Goal: Task Accomplishment & Management: Manage account settings

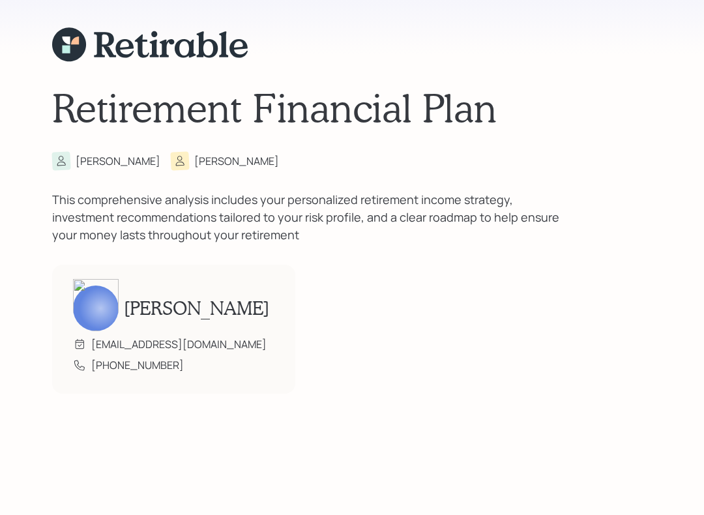
click at [115, 408] on div "Retirement Financial Plan Sue Bob This comprehensive analysis includes your per…" at bounding box center [351, 210] width 599 height 421
click at [91, 50] on icon at bounding box center [149, 44] width 195 height 35
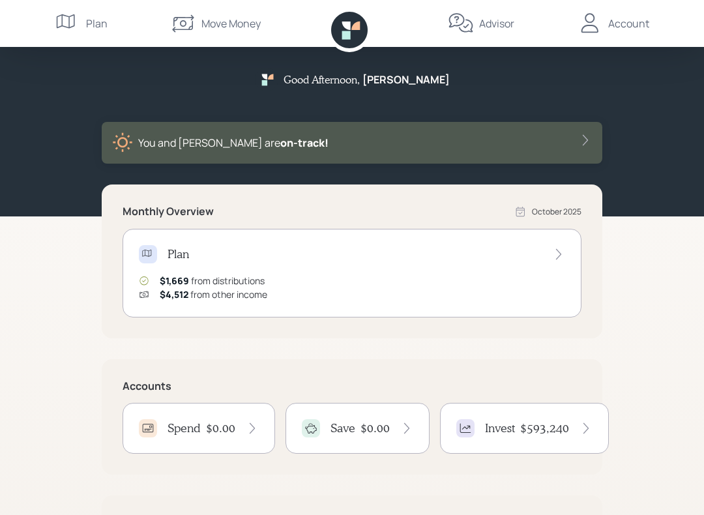
click at [211, 29] on div "Move Money" at bounding box center [230, 24] width 59 height 16
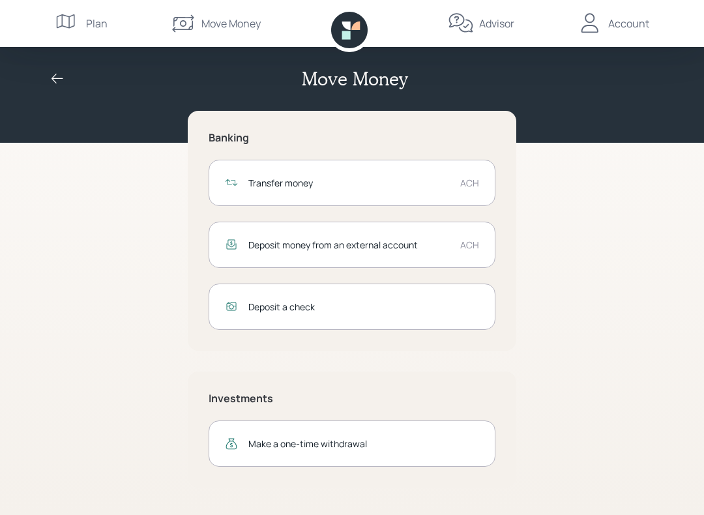
click at [278, 185] on div "Transfer money" at bounding box center [348, 183] width 201 height 14
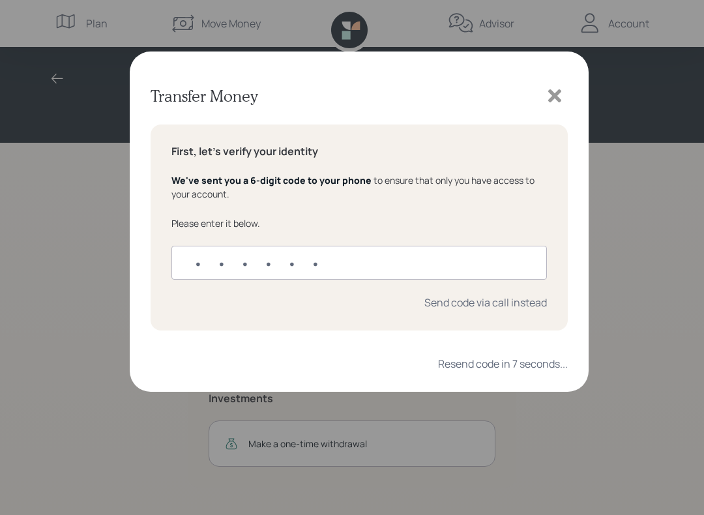
click at [197, 263] on input "text" at bounding box center [358, 263] width 375 height 34
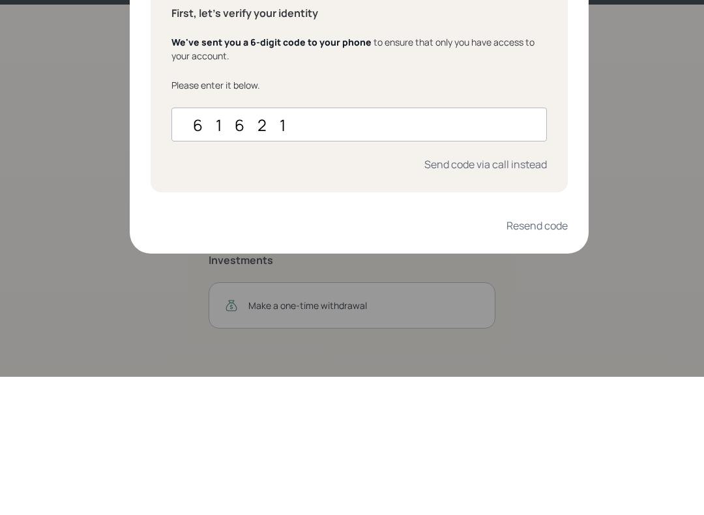
type input "616213"
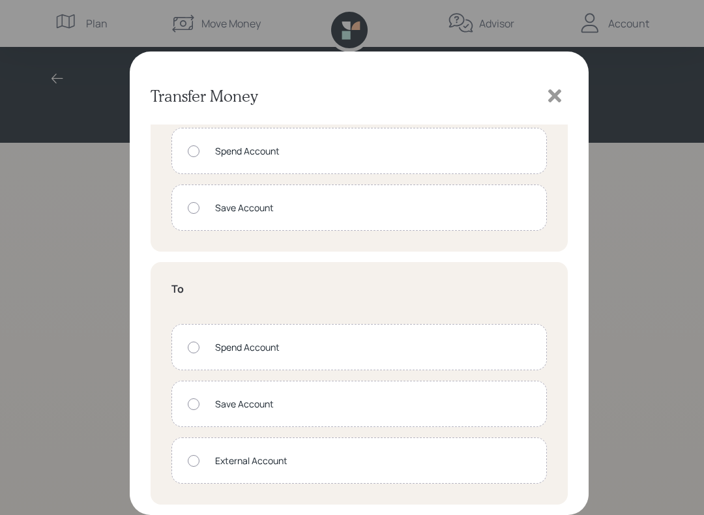
scroll to position [59, 0]
click at [564, 104] on div at bounding box center [554, 96] width 26 height 26
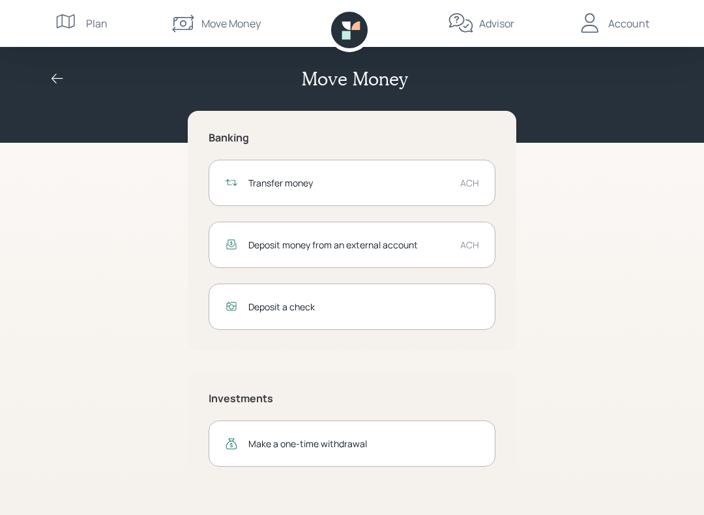
click at [627, 28] on div "Account" at bounding box center [628, 24] width 41 height 16
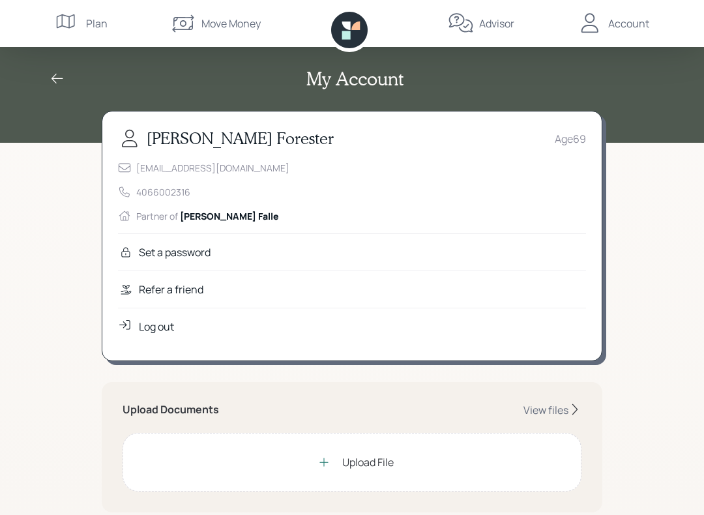
click at [202, 29] on div "Move Money" at bounding box center [230, 24] width 59 height 16
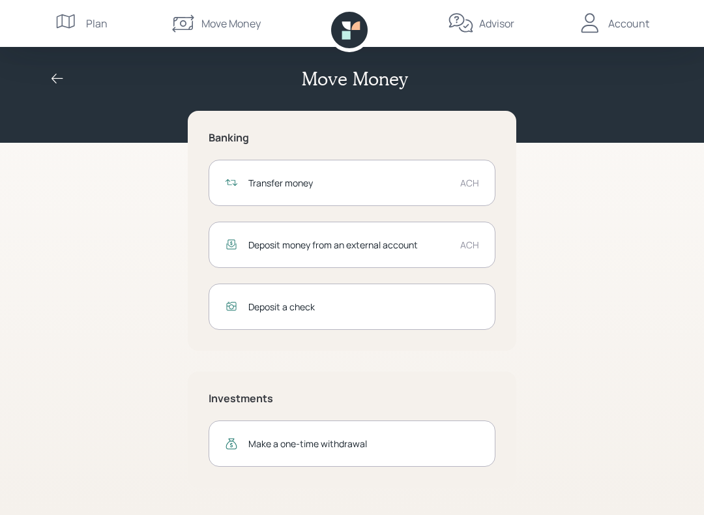
click at [59, 78] on icon at bounding box center [57, 79] width 12 height 10
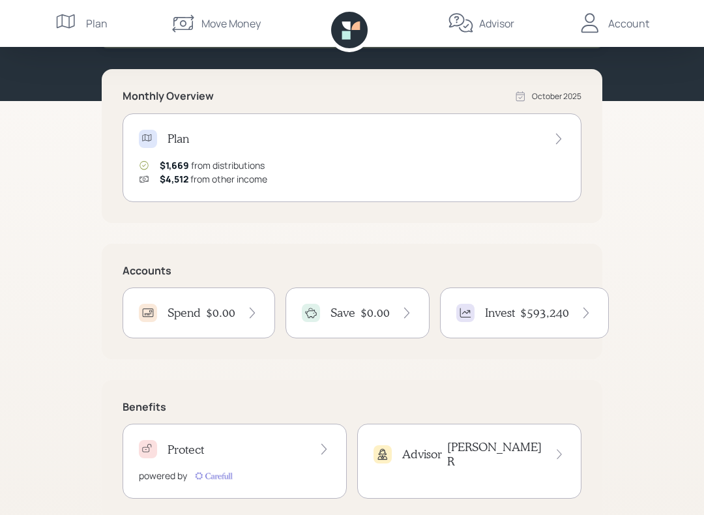
scroll to position [141, 0]
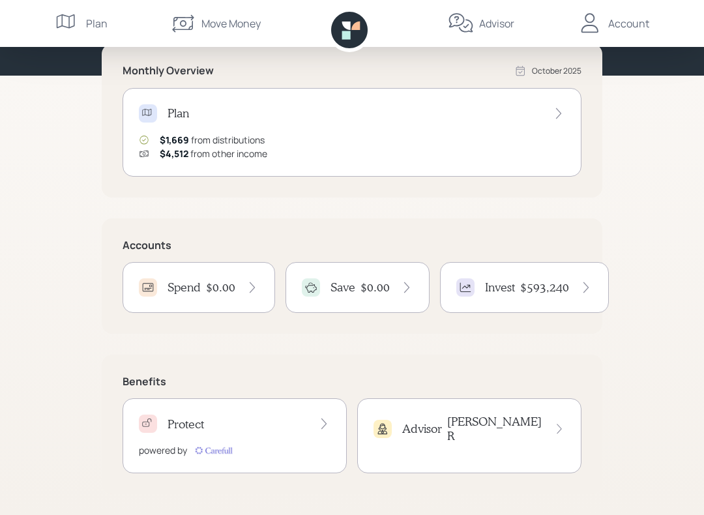
click at [189, 291] on h4 "Spend" at bounding box center [183, 287] width 33 height 14
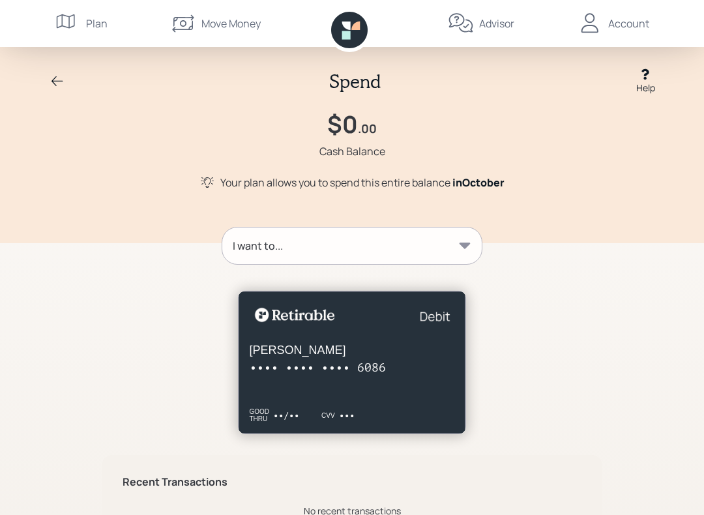
click at [244, 248] on div "I want to..." at bounding box center [258, 246] width 50 height 16
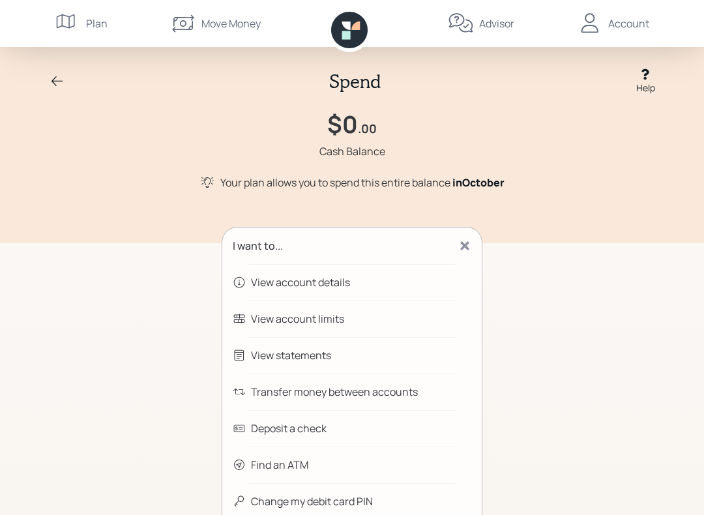
click at [59, 85] on icon at bounding box center [58, 82] width 16 height 16
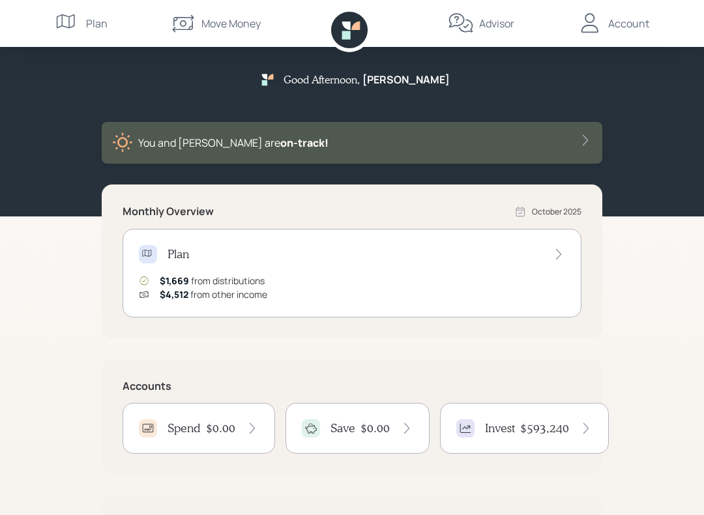
click at [343, 431] on h4 "Save" at bounding box center [342, 428] width 25 height 14
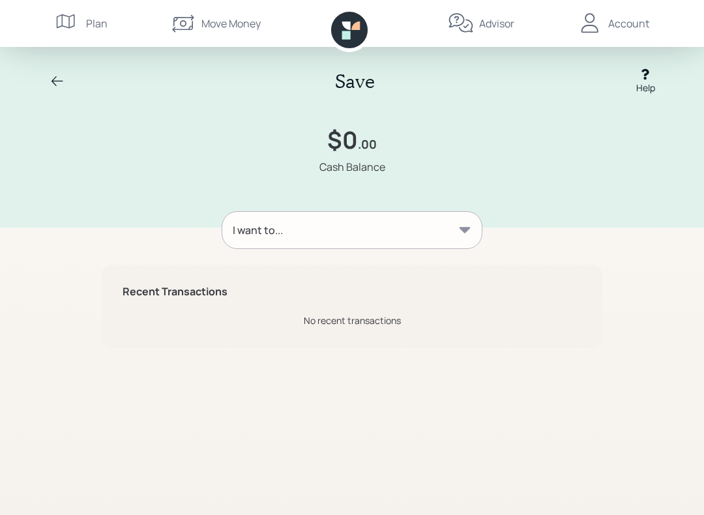
click at [262, 232] on div "I want to..." at bounding box center [258, 230] width 50 height 16
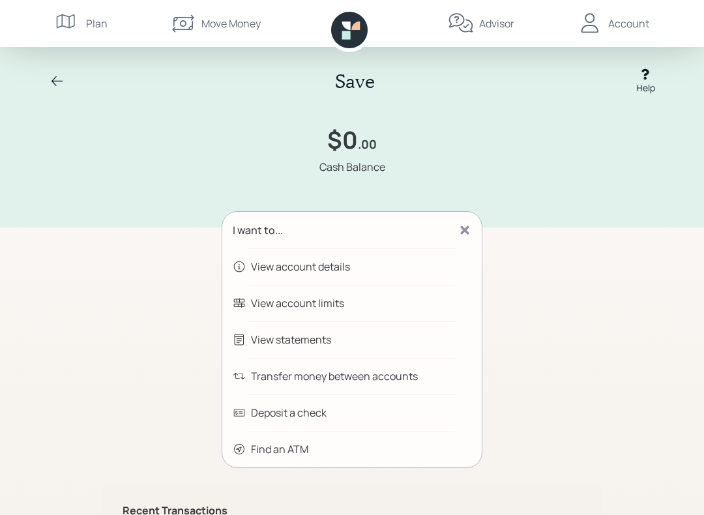
click at [474, 25] on div "Advisor" at bounding box center [481, 23] width 66 height 47
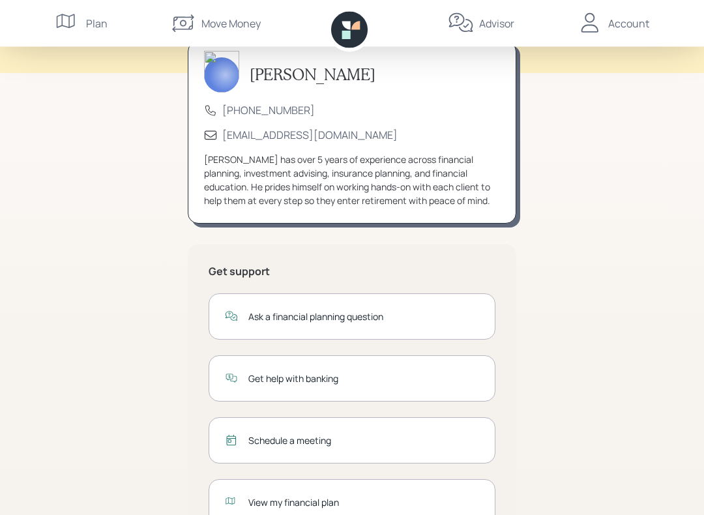
scroll to position [70, 0]
click at [265, 317] on div "Ask a financial planning question" at bounding box center [363, 316] width 231 height 14
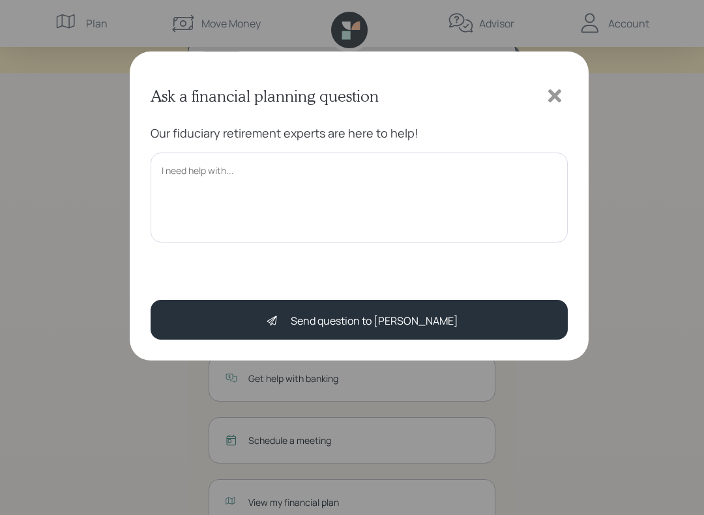
click at [176, 172] on textarea at bounding box center [358, 197] width 417 height 90
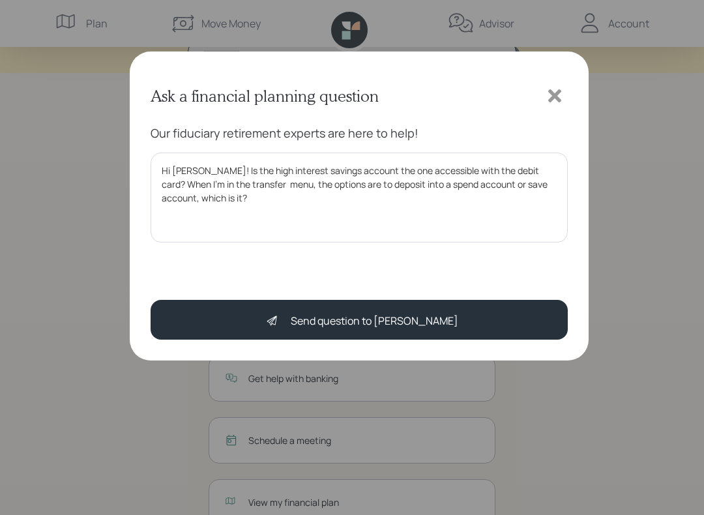
type textarea "Hi Mike! Is the high interest savings account the one accessible with the debit…"
click at [504, 322] on button "Send question to Michael" at bounding box center [358, 320] width 417 height 40
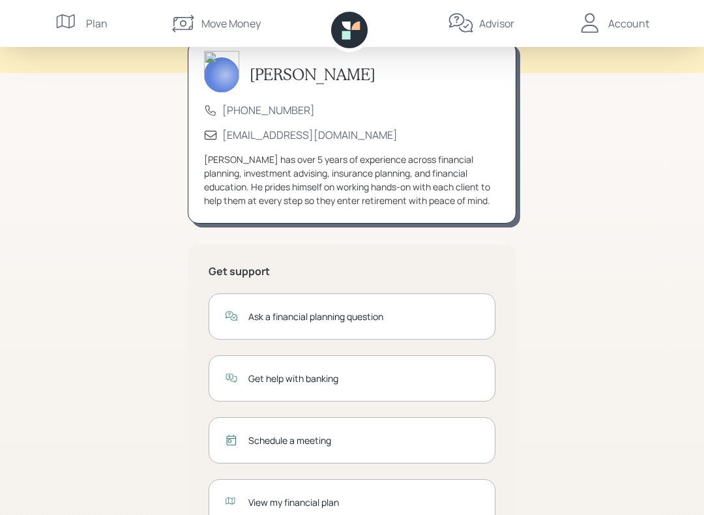
click at [197, 23] on div "Move Money" at bounding box center [215, 23] width 91 height 47
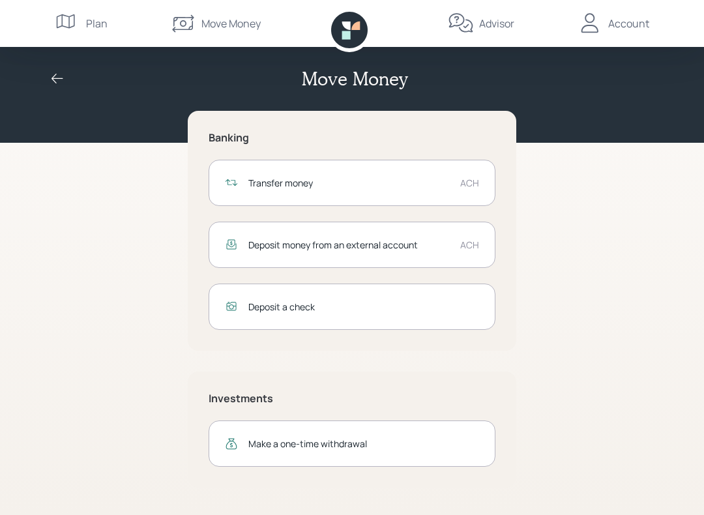
click at [257, 242] on div "Deposit money from an external account" at bounding box center [348, 245] width 201 height 14
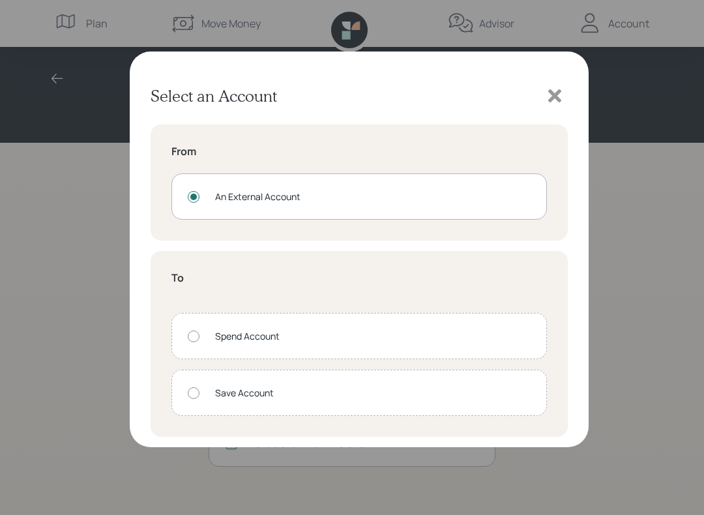
click at [552, 96] on icon at bounding box center [555, 96] width 20 height 20
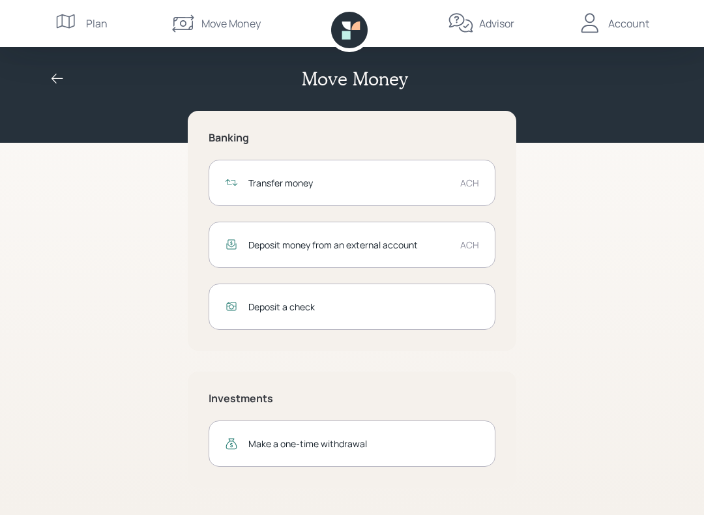
click at [597, 25] on icon at bounding box center [590, 23] width 26 height 26
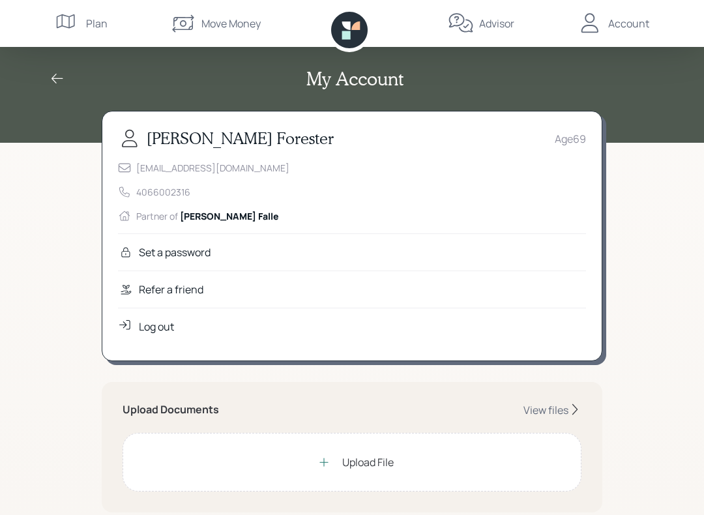
click at [153, 325] on div "Log out" at bounding box center [156, 327] width 35 height 16
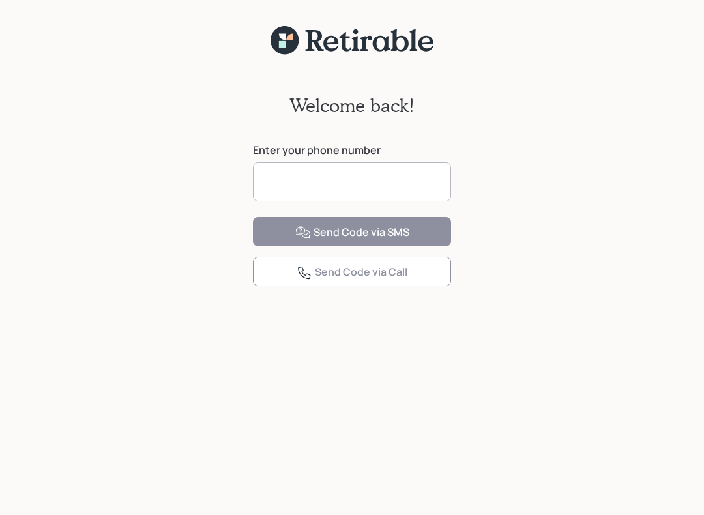
click at [289, 184] on input at bounding box center [352, 181] width 198 height 39
type input "**********"
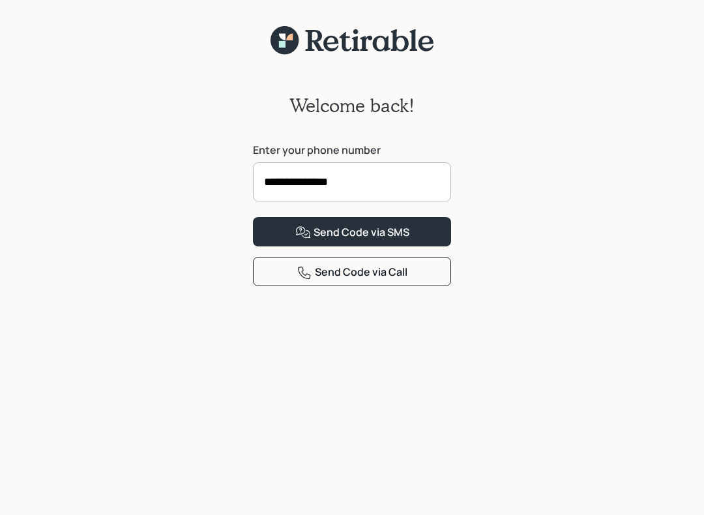
click at [332, 240] on div "Send Code via SMS" at bounding box center [352, 233] width 114 height 16
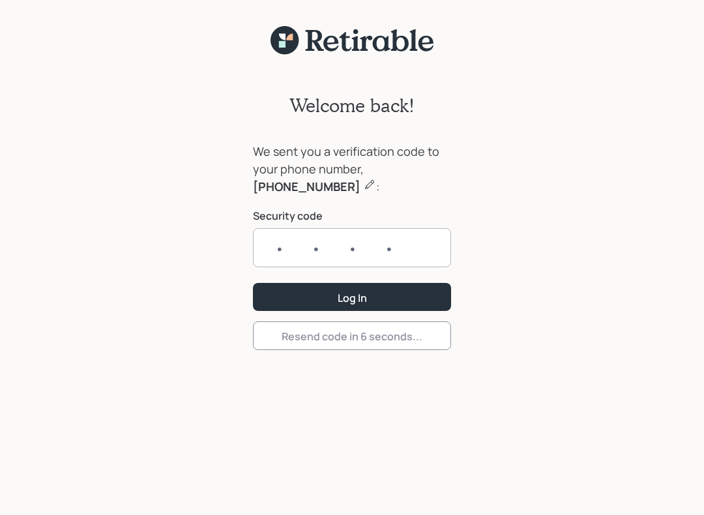
click at [281, 257] on input "text" at bounding box center [352, 247] width 198 height 39
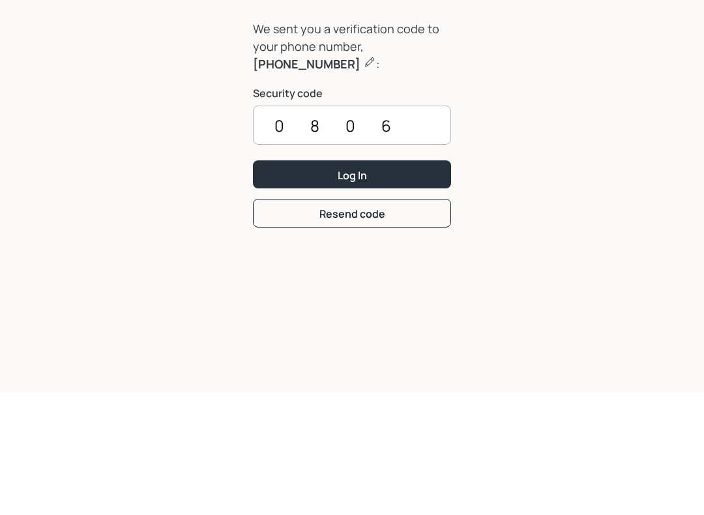
type input "0806"
click at [301, 283] on button "Log In" at bounding box center [352, 297] width 198 height 28
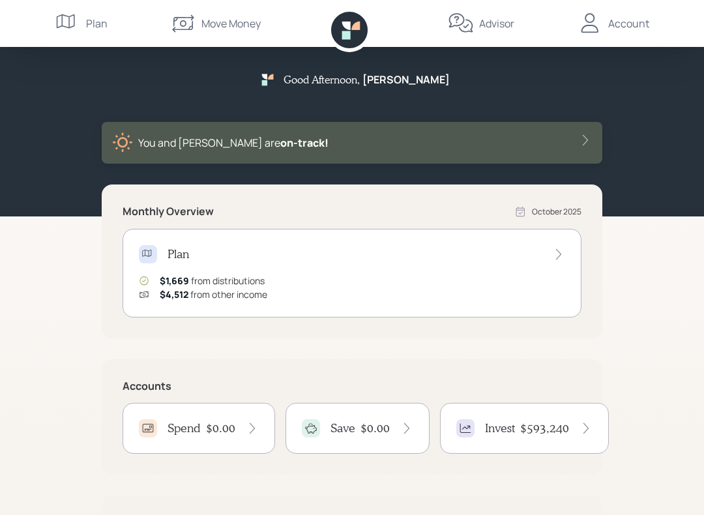
click at [201, 25] on div "Move Money" at bounding box center [230, 24] width 59 height 16
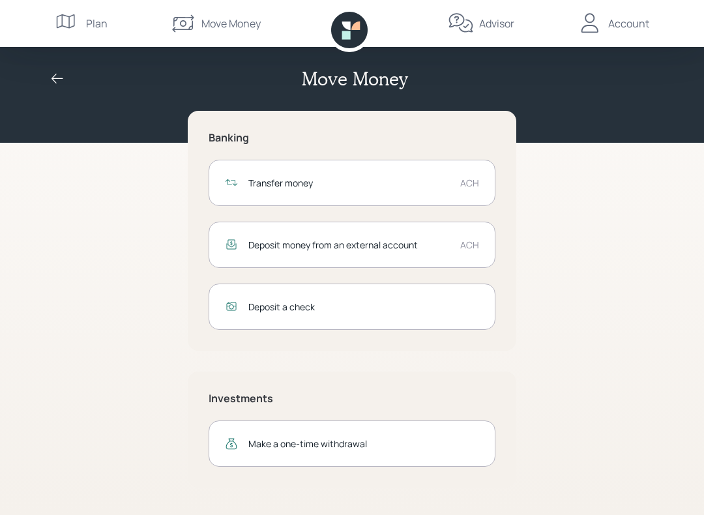
click at [285, 247] on div "Deposit money from an external account" at bounding box center [348, 245] width 201 height 14
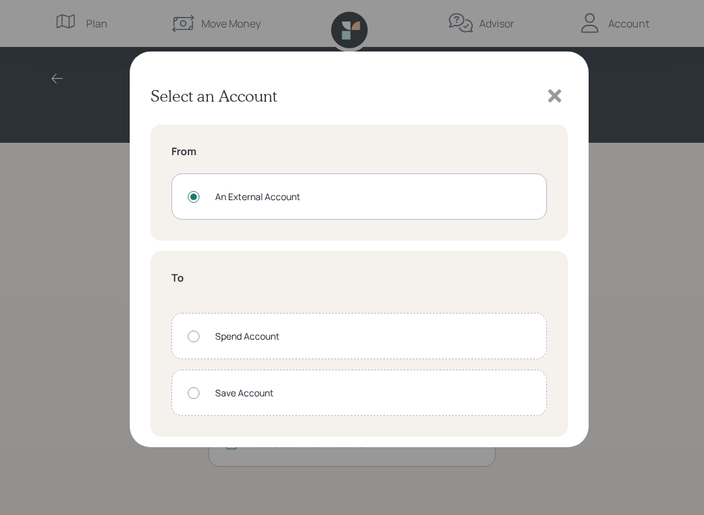
click at [193, 341] on div at bounding box center [194, 336] width 12 height 12
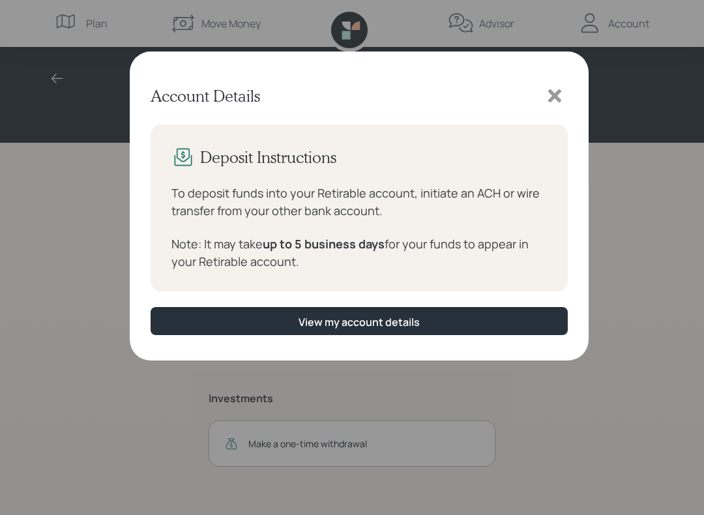
click at [241, 325] on button "View my account details" at bounding box center [358, 321] width 417 height 28
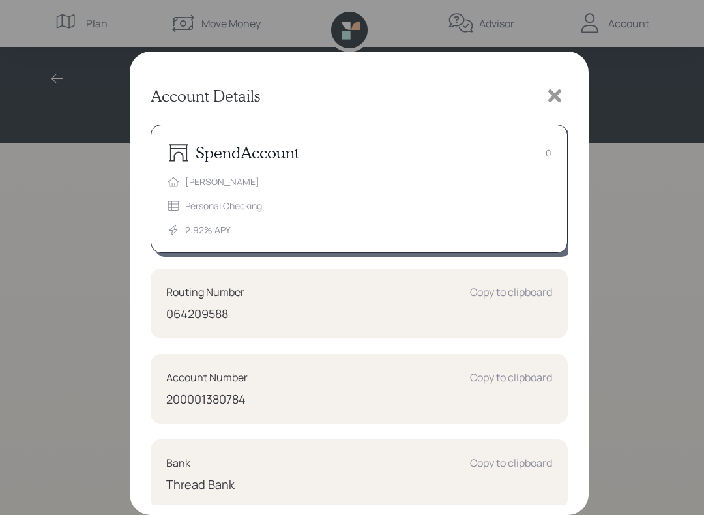
click at [554, 95] on icon at bounding box center [554, 95] width 13 height 13
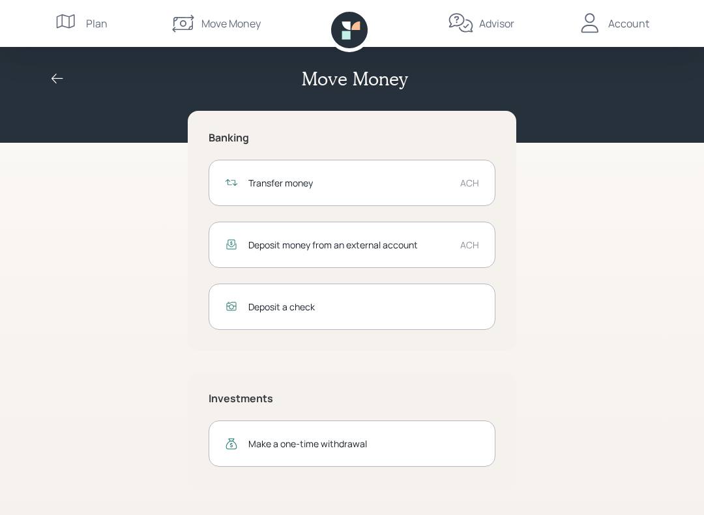
click at [605, 27] on div "Account" at bounding box center [613, 23] width 72 height 47
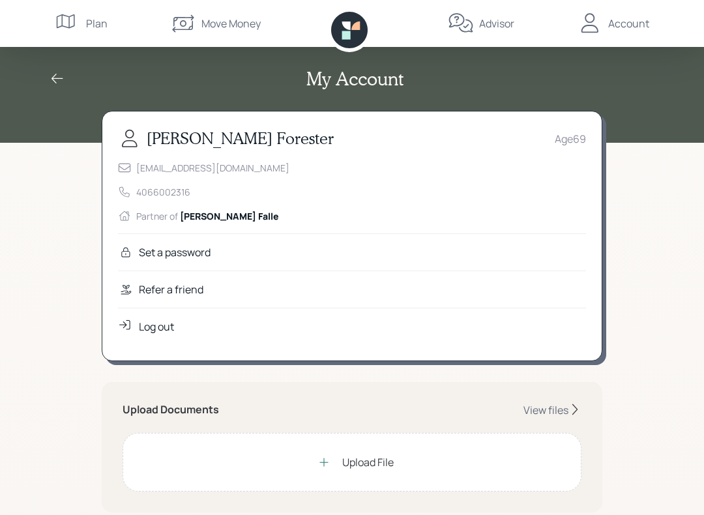
click at [158, 327] on div "Log out" at bounding box center [156, 327] width 35 height 16
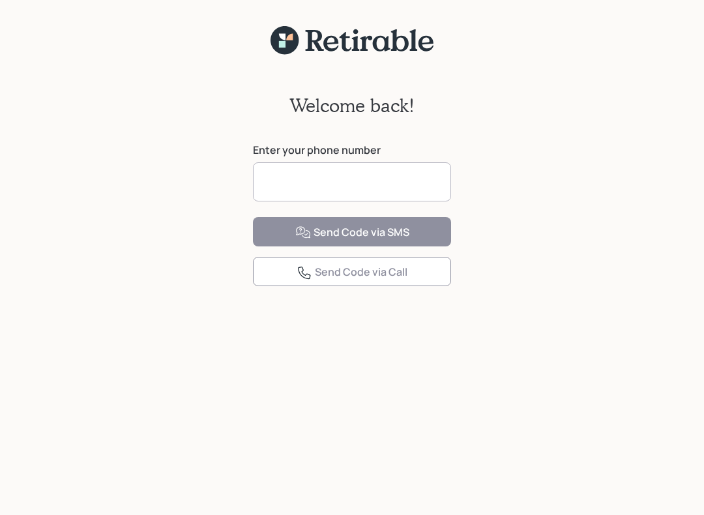
click at [275, 182] on input at bounding box center [352, 181] width 198 height 39
type input "**********"
click at [380, 187] on input "**********" at bounding box center [352, 181] width 198 height 39
click at [87, 73] on div "**********" at bounding box center [352, 293] width 704 height 476
click at [277, 185] on input "**********" at bounding box center [352, 181] width 198 height 39
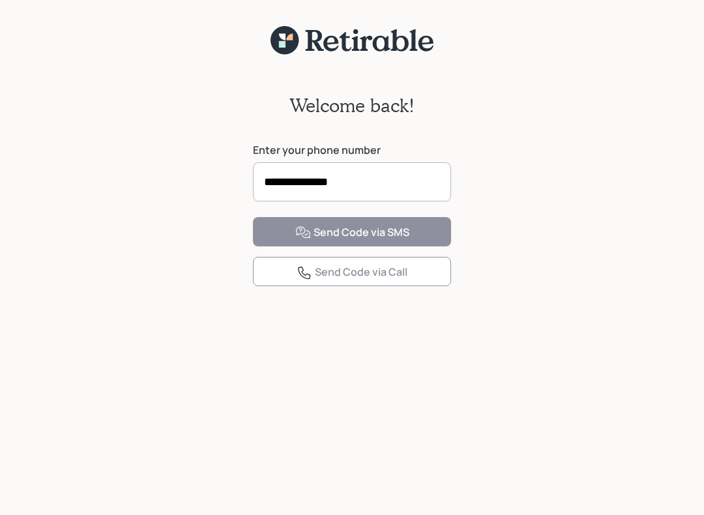
click at [135, 129] on div "**********" at bounding box center [352, 293] width 704 height 476
click at [21, 7] on div "**********" at bounding box center [352, 265] width 704 height 531
click at [336, 46] on icon at bounding box center [351, 40] width 169 height 29
click at [316, 144] on label "Enter your phone number" at bounding box center [352, 150] width 198 height 14
click at [278, 184] on input at bounding box center [352, 181] width 198 height 39
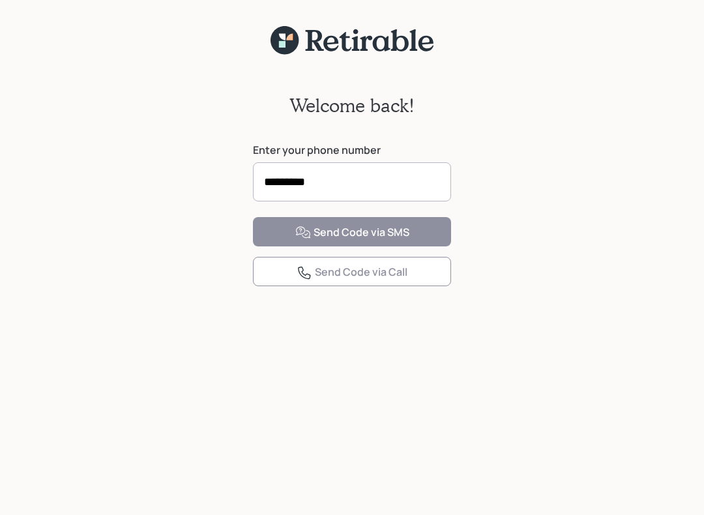
type input "**********"
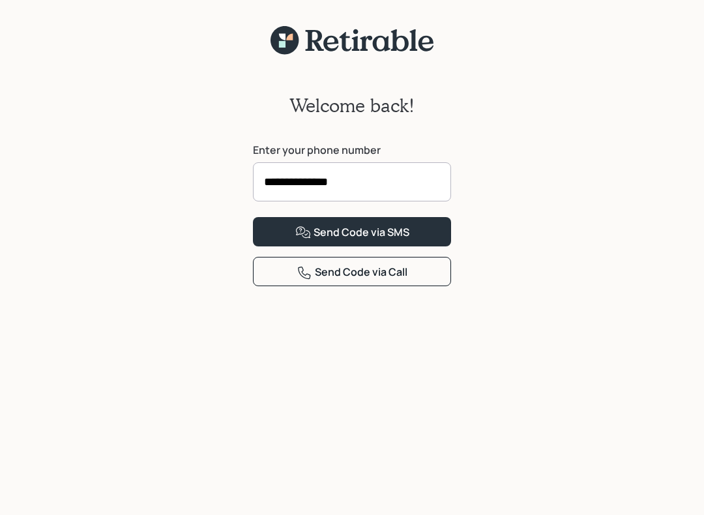
click at [313, 240] on div "Send Code via SMS" at bounding box center [352, 233] width 114 height 16
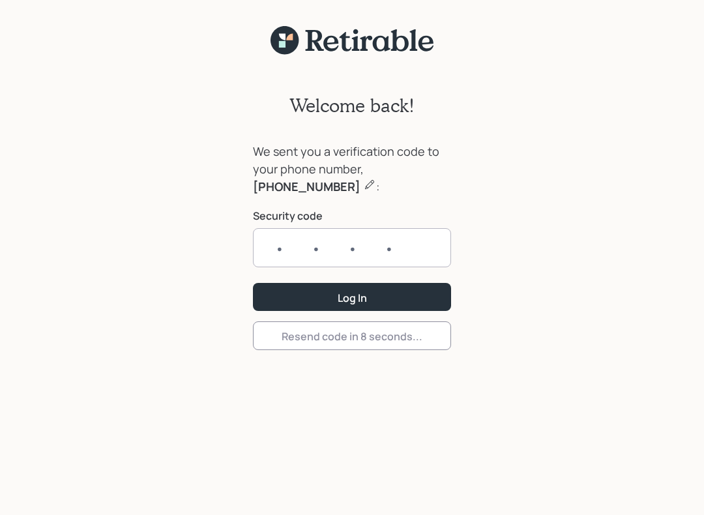
click at [289, 253] on input "text" at bounding box center [352, 247] width 198 height 39
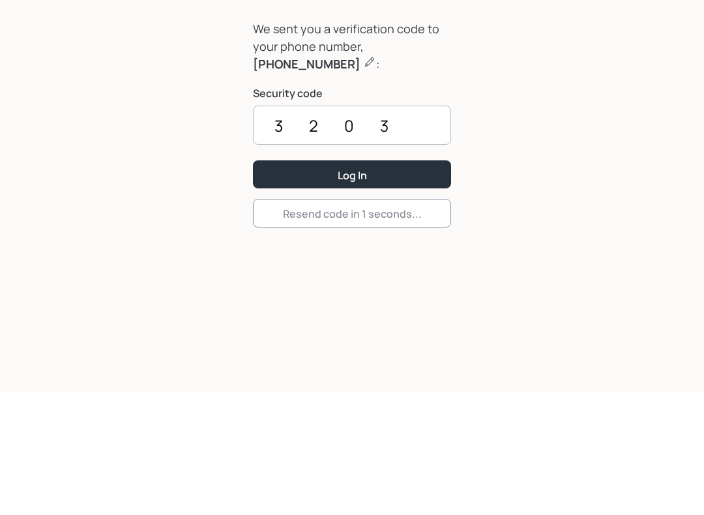
type input "3203"
click at [352, 283] on button "Log In" at bounding box center [352, 297] width 198 height 28
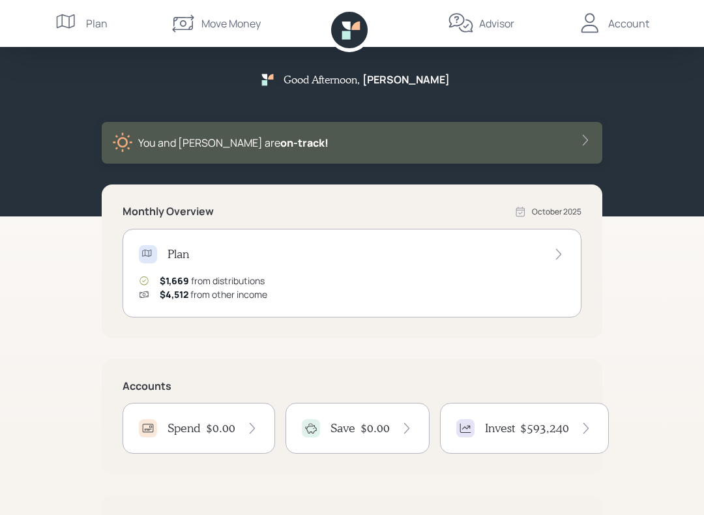
click at [175, 419] on div "Spend" at bounding box center [170, 428] width 62 height 18
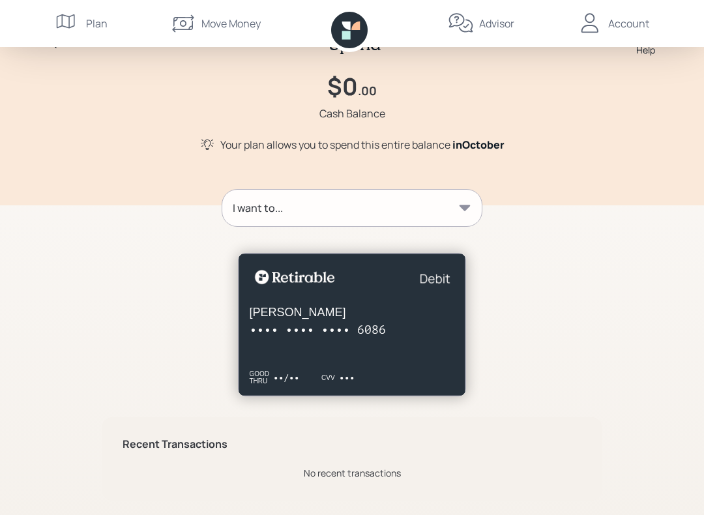
scroll to position [59, 0]
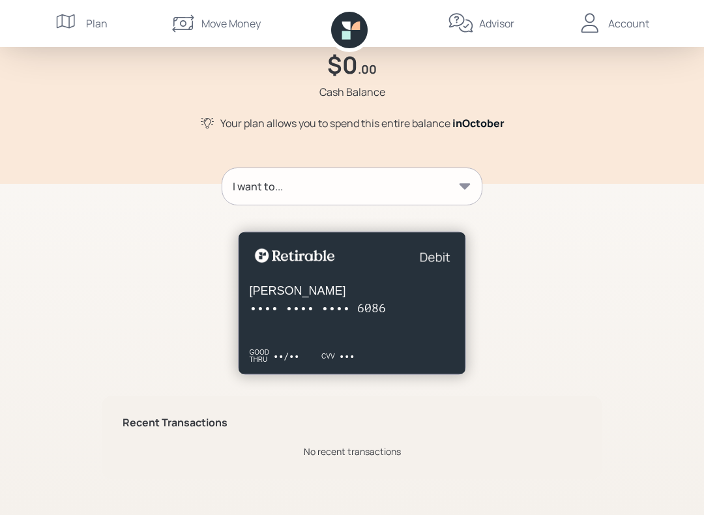
click at [248, 192] on div "I want to..." at bounding box center [258, 187] width 50 height 16
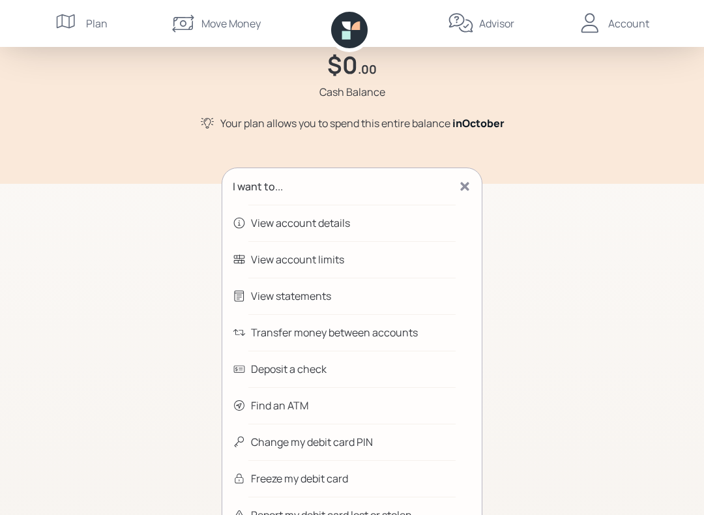
click at [282, 334] on div "Transfer money between accounts" at bounding box center [334, 332] width 167 height 16
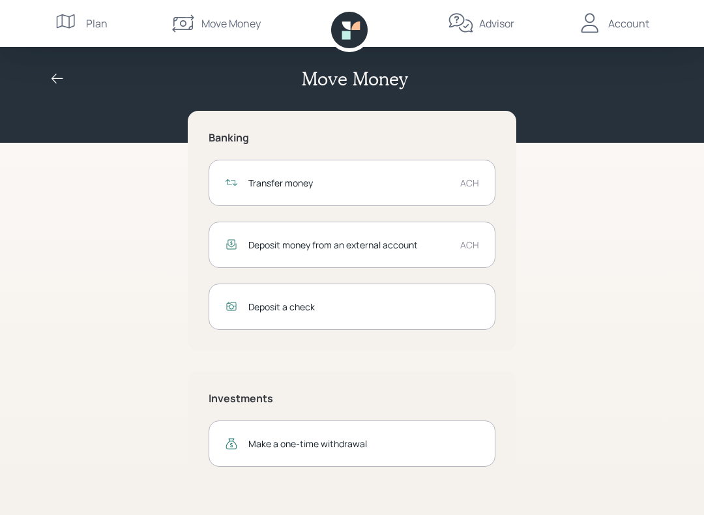
click at [296, 243] on div "Deposit money from an external account" at bounding box center [348, 245] width 201 height 14
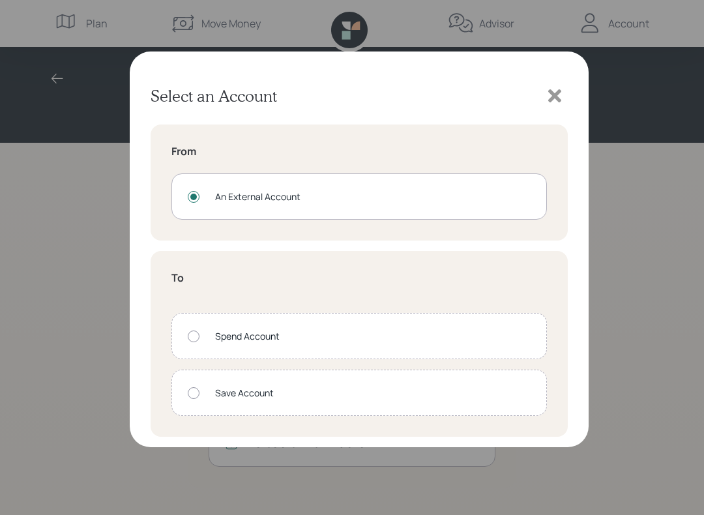
click at [193, 343] on div "Spend Account" at bounding box center [358, 336] width 375 height 46
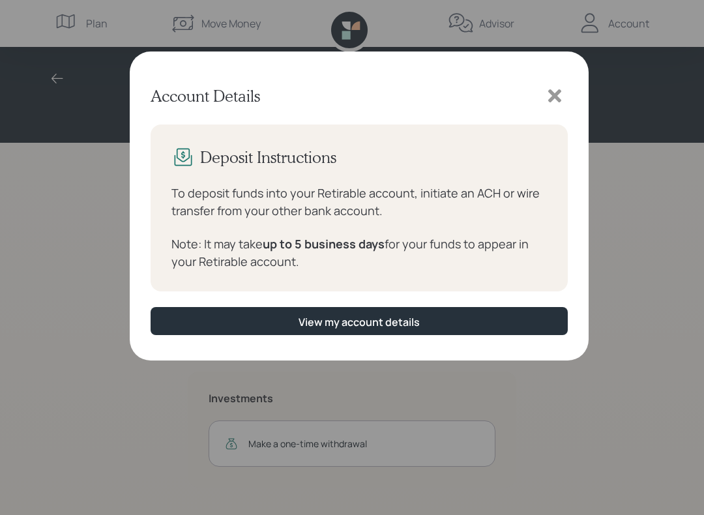
click at [208, 321] on button "View my account details" at bounding box center [358, 321] width 417 height 28
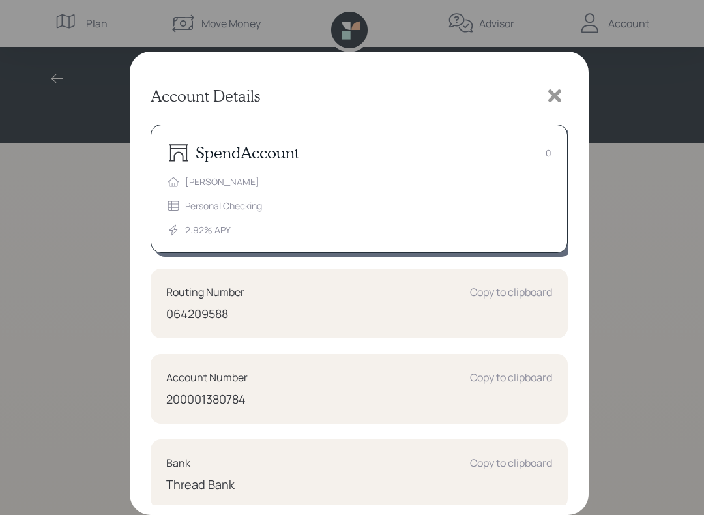
click at [493, 291] on div "Copy to clipboard" at bounding box center [511, 292] width 82 height 16
click at [484, 375] on div "Copy to clipboard" at bounding box center [511, 377] width 82 height 16
click at [502, 463] on div "Copy to clipboard" at bounding box center [511, 463] width 82 height 16
click at [558, 96] on icon at bounding box center [555, 96] width 20 height 20
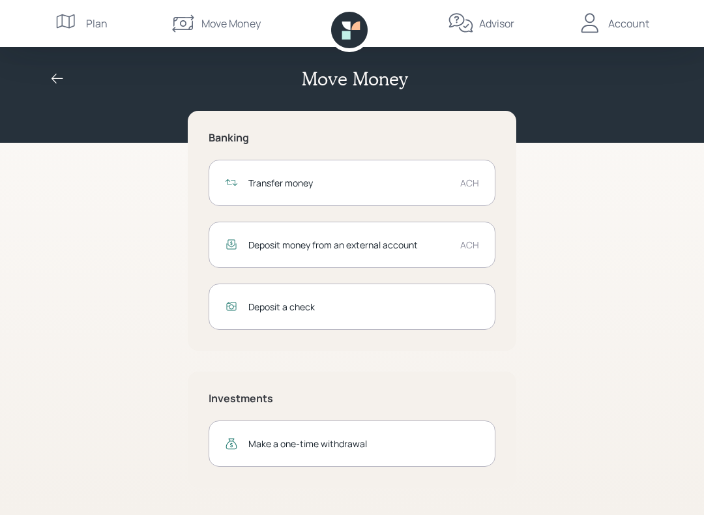
click at [375, 195] on div "Transfer money ACH" at bounding box center [351, 183] width 287 height 46
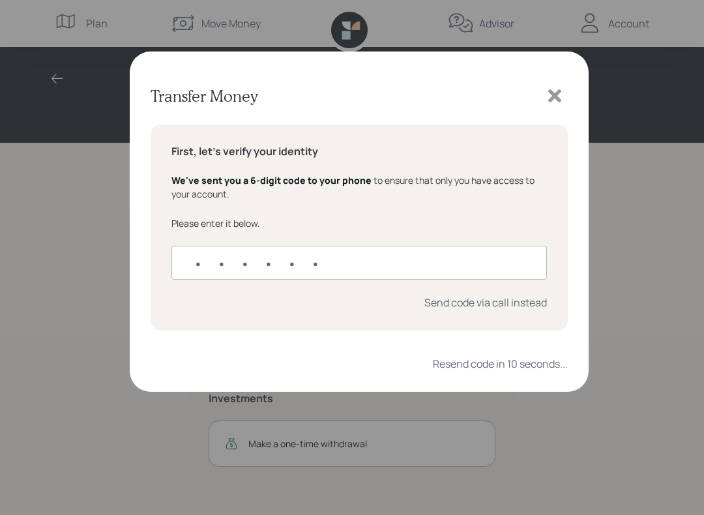
click at [554, 93] on icon at bounding box center [554, 95] width 13 height 13
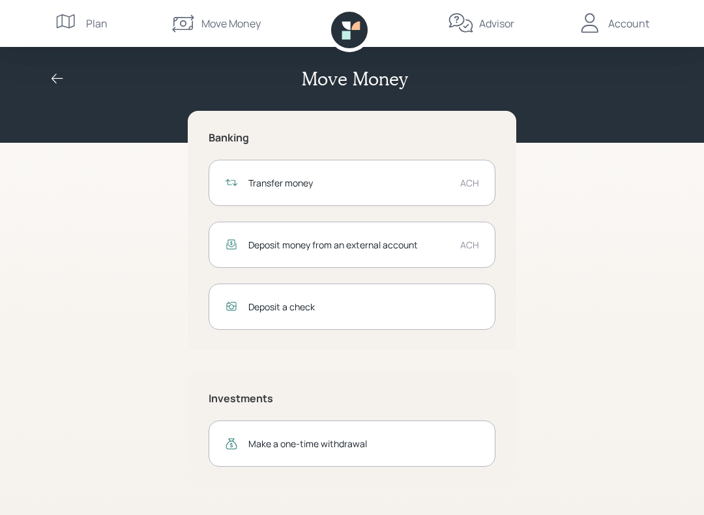
click at [386, 251] on div "Deposit money from an external account ACH" at bounding box center [351, 245] width 287 height 46
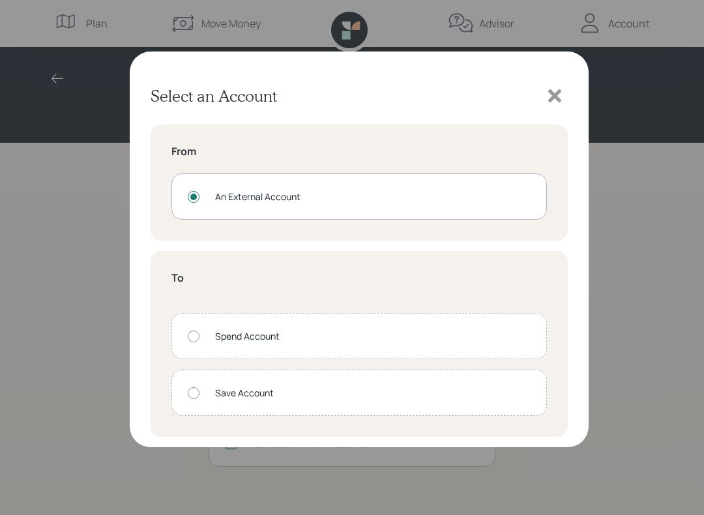
click at [334, 338] on div "Spend Account" at bounding box center [372, 336] width 315 height 14
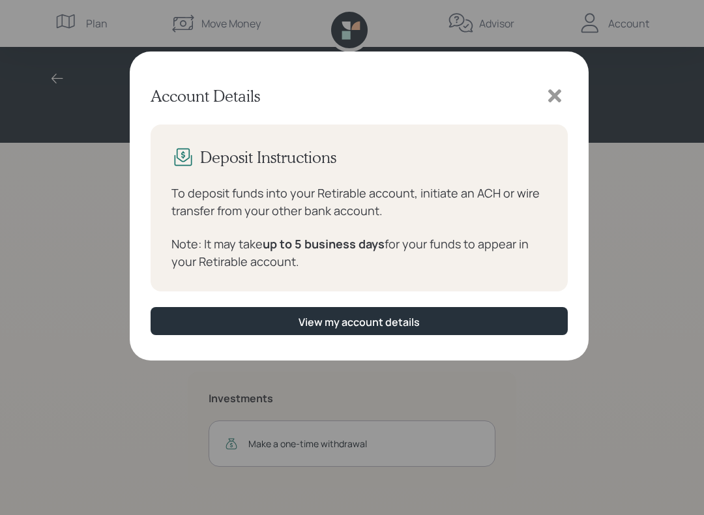
click at [549, 94] on icon at bounding box center [555, 96] width 20 height 20
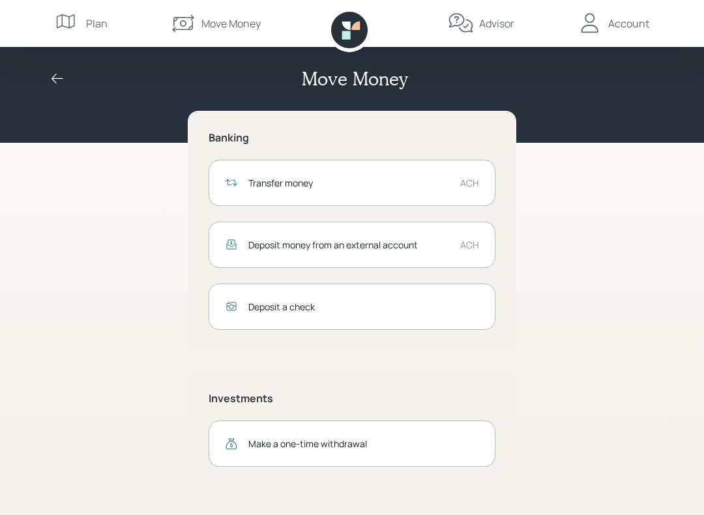
click at [421, 240] on div "Deposit money from an external account" at bounding box center [348, 245] width 201 height 14
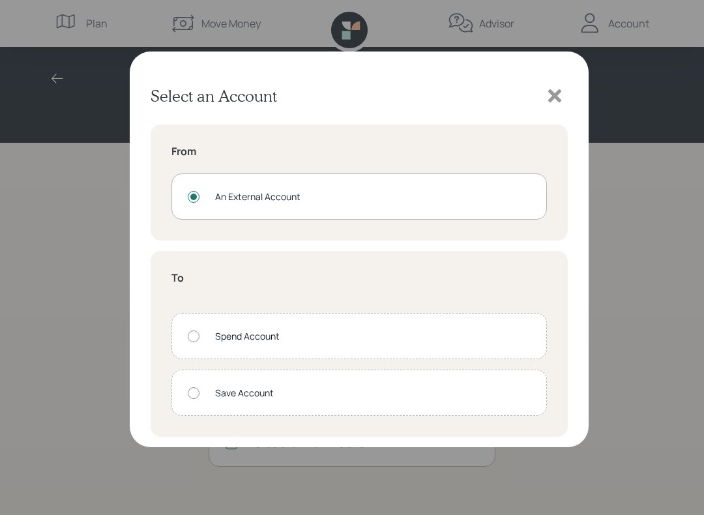
click at [199, 337] on div at bounding box center [194, 336] width 12 height 12
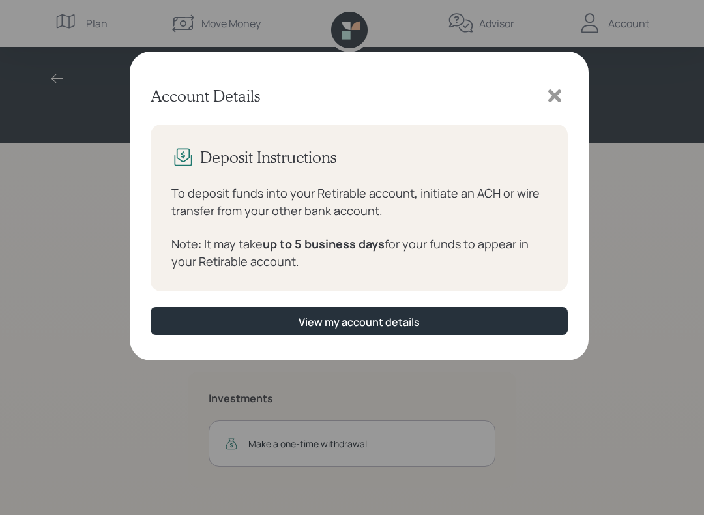
click at [395, 322] on div "View my account details" at bounding box center [358, 322] width 121 height 14
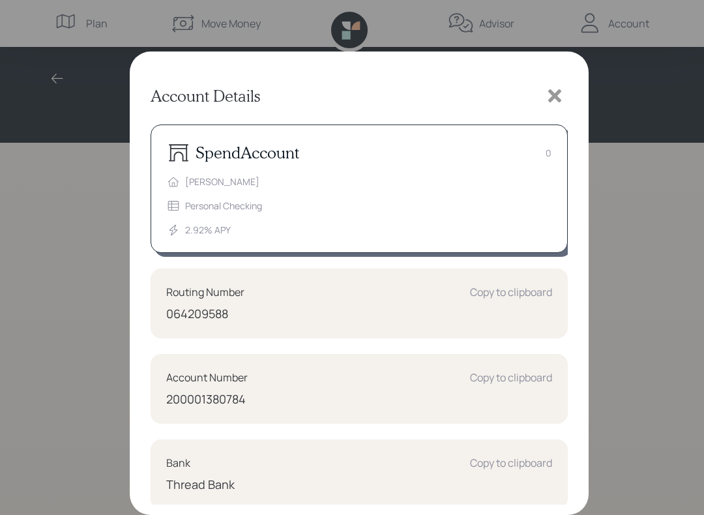
click at [547, 91] on icon at bounding box center [555, 96] width 20 height 20
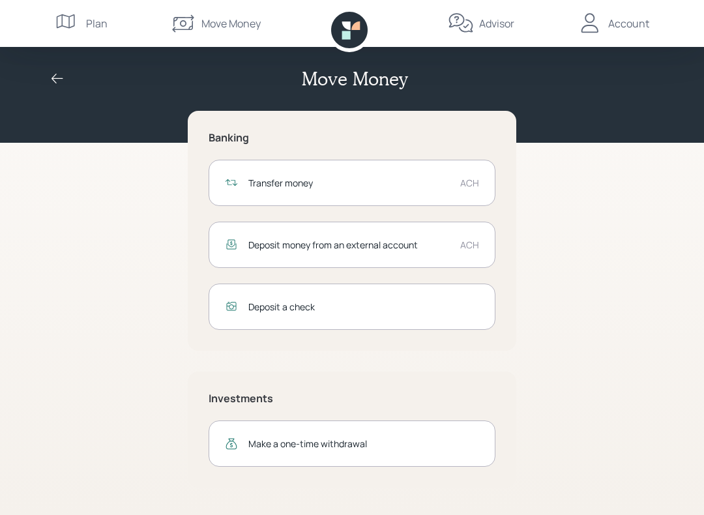
click at [631, 28] on div "Account" at bounding box center [628, 24] width 41 height 16
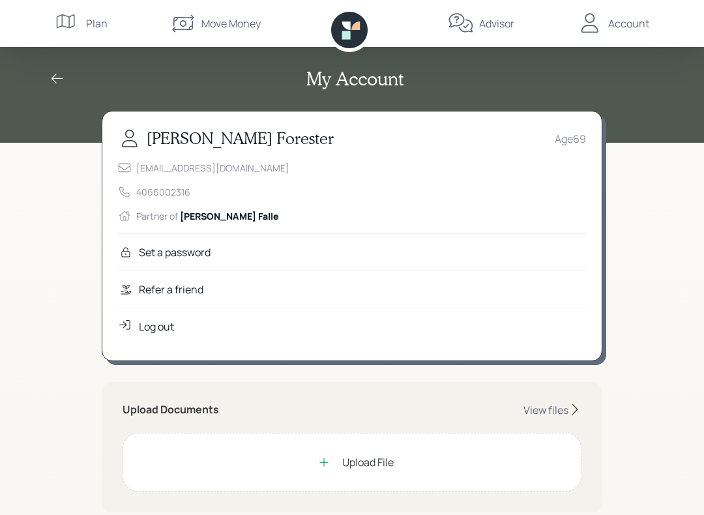
click at [164, 334] on div "Log out" at bounding box center [352, 325] width 468 height 37
